Goal: Check status: Check status

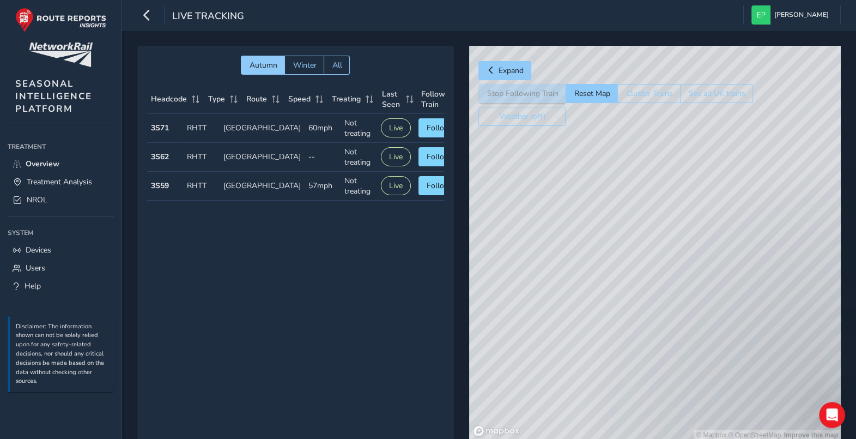
drag, startPoint x: 705, startPoint y: 191, endPoint x: 694, endPoint y: 174, distance: 20.1
click at [694, 174] on div "© Mapbox © OpenStreetMap Improve this map" at bounding box center [655, 243] width 372 height 395
click at [41, 200] on span "NROL" at bounding box center [37, 200] width 21 height 10
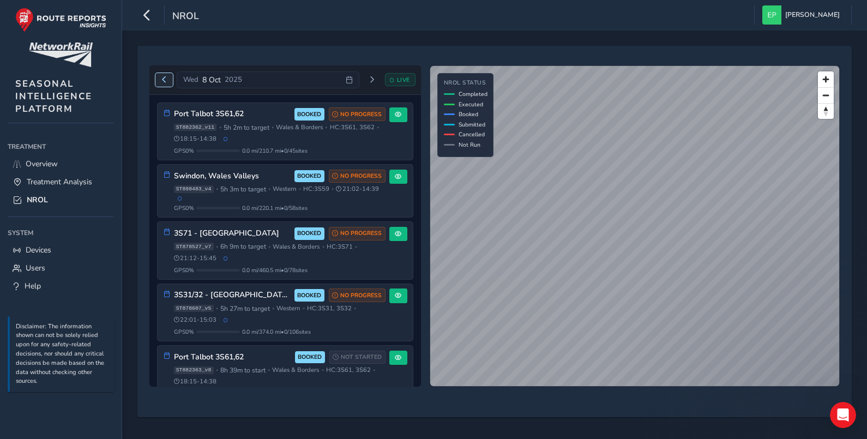
click at [161, 80] on span "Previous day" at bounding box center [164, 79] width 7 height 7
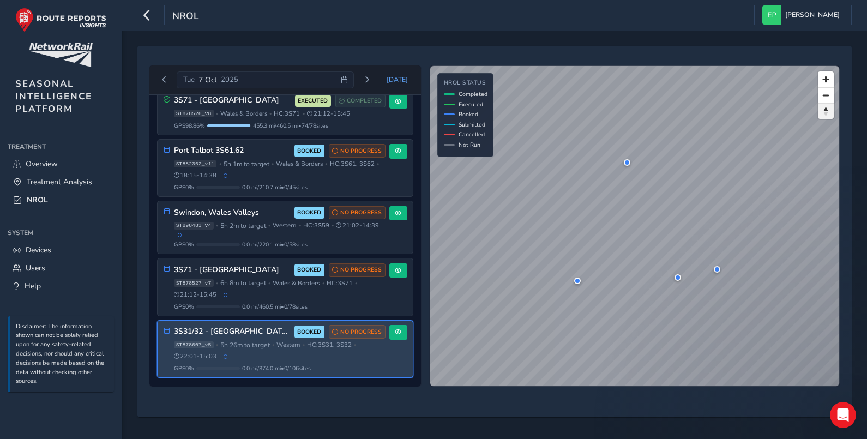
scroll to position [168, 0]
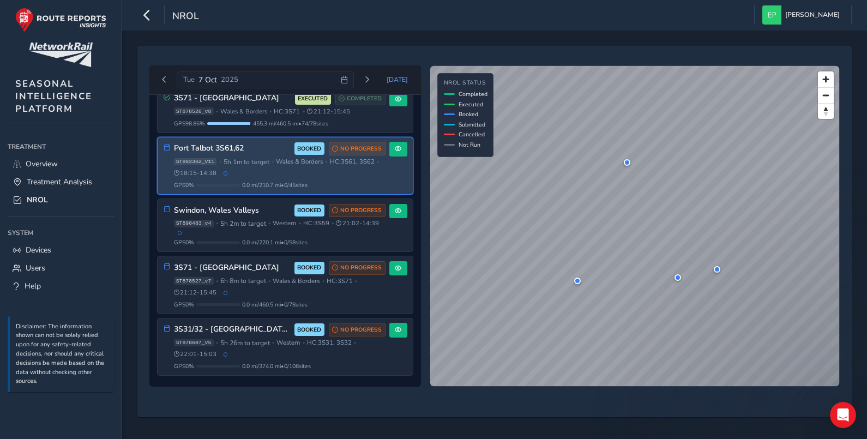
click at [243, 149] on div "Port Talbot 3S61,62 BOOKED NO PROGRESS" at bounding box center [279, 149] width 211 height 14
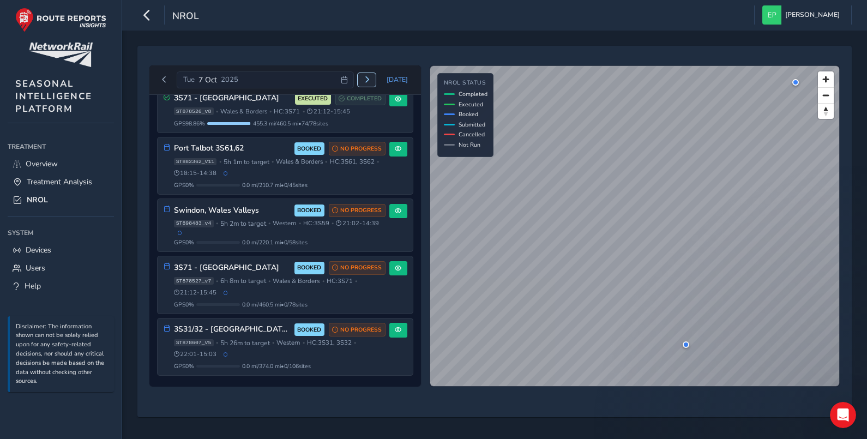
click at [365, 77] on button "Next day" at bounding box center [367, 80] width 18 height 14
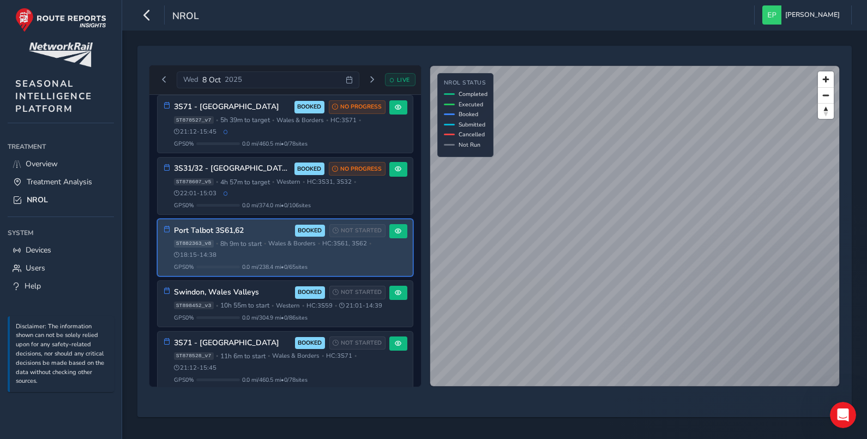
scroll to position [137, 0]
